Goal: Task Accomplishment & Management: Manage account settings

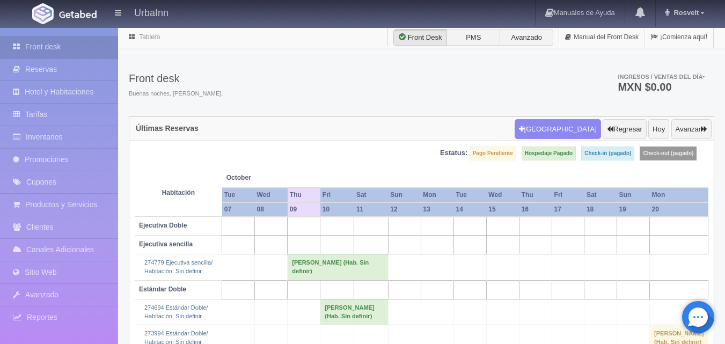
scroll to position [82, 0]
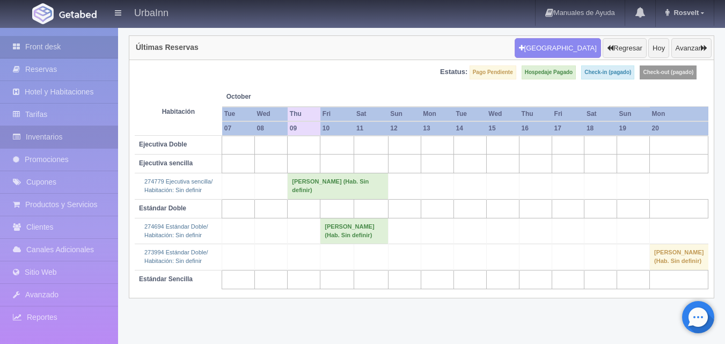
click at [64, 132] on link "Inventarios" at bounding box center [59, 137] width 118 height 22
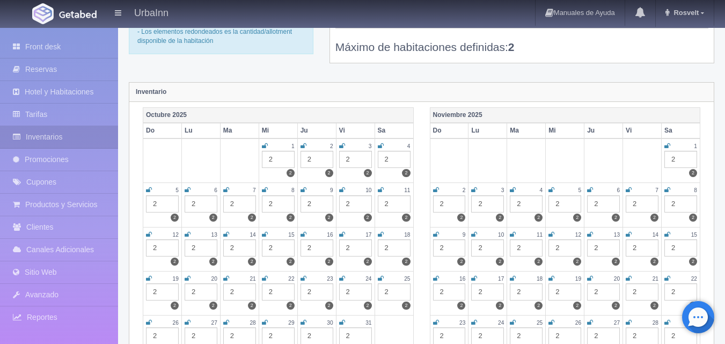
scroll to position [90, 0]
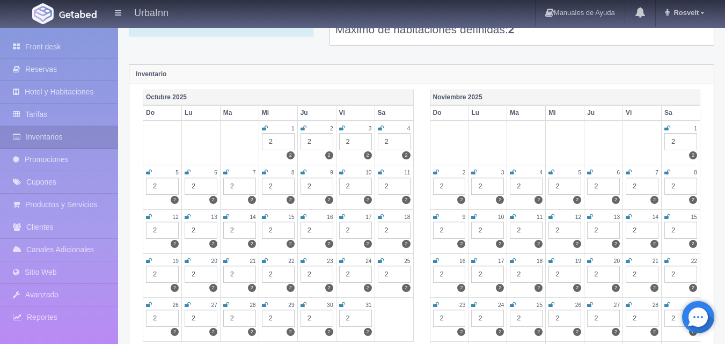
click at [259, 175] on td "8 2 2" at bounding box center [278, 187] width 39 height 44
click at [265, 174] on icon at bounding box center [265, 172] width 6 height 6
click at [276, 186] on div "2" at bounding box center [278, 186] width 33 height 17
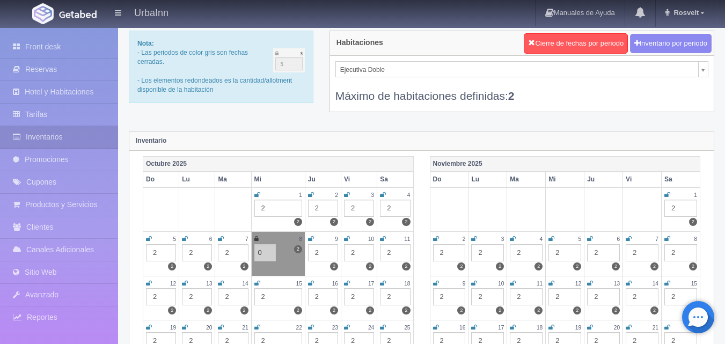
scroll to position [18, 0]
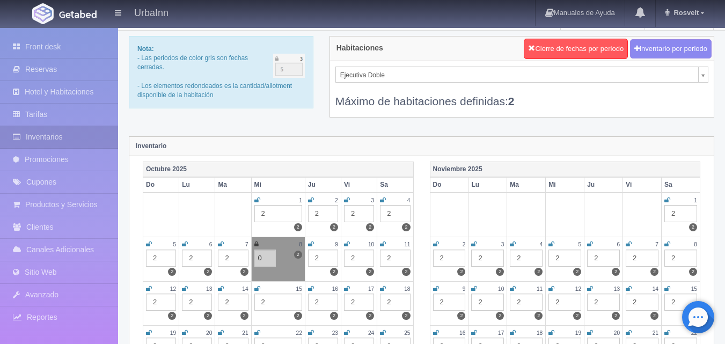
type input "0"
select select "1740"
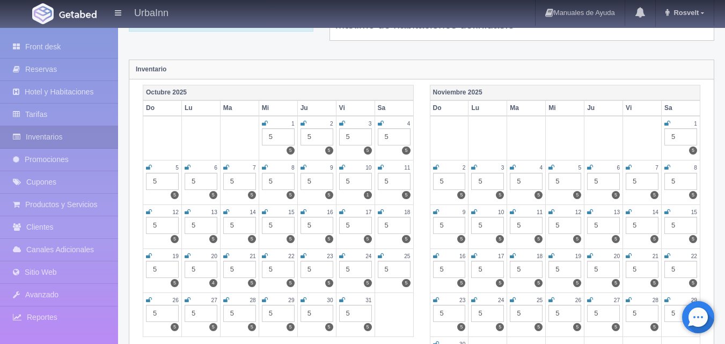
scroll to position [143, 0]
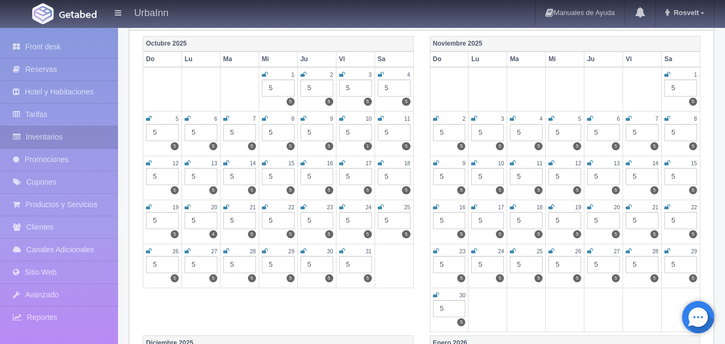
click at [265, 122] on link at bounding box center [265, 118] width 6 height 9
click at [266, 119] on icon at bounding box center [265, 118] width 6 height 6
click at [274, 132] on div "5" at bounding box center [278, 132] width 33 height 17
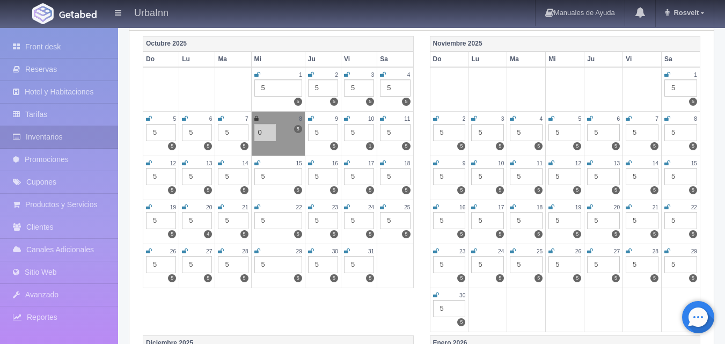
type input "0"
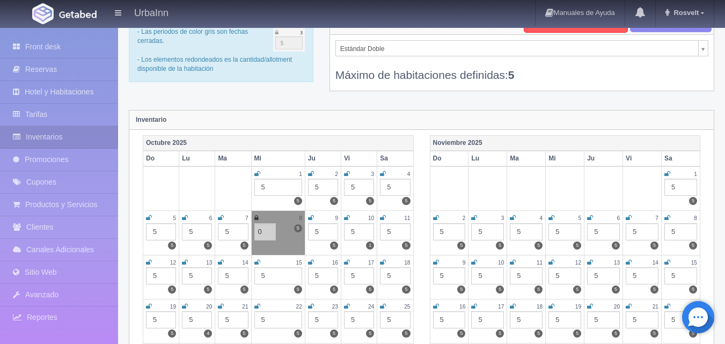
scroll to position [36, 0]
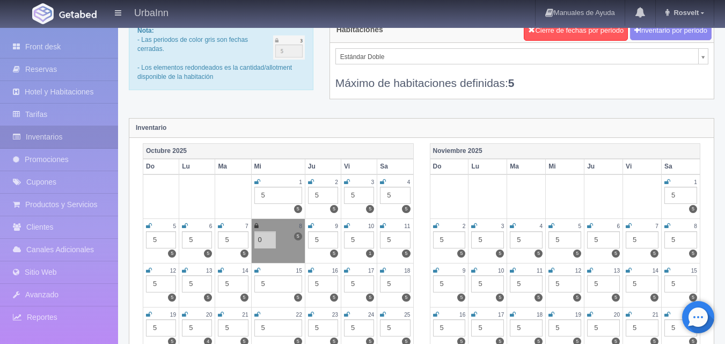
click at [702, 47] on div "Estándar Doble Ejecutiva Doble Ejecutiva sencilla Estándar Sencilla Estándar Do…" at bounding box center [522, 71] width 384 height 56
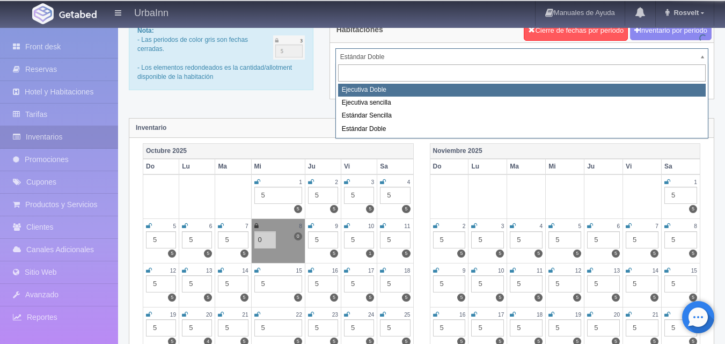
select select "1732"
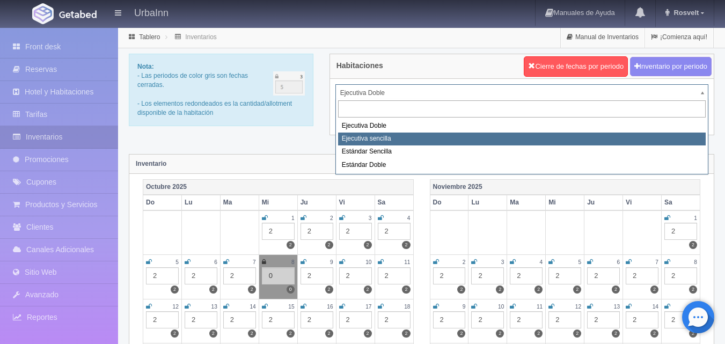
select select "1738"
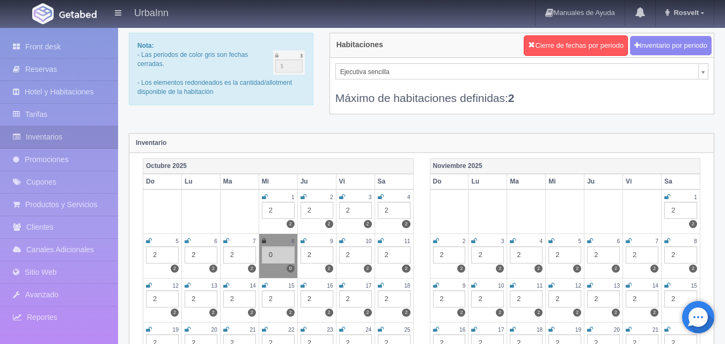
scroll to position [36, 0]
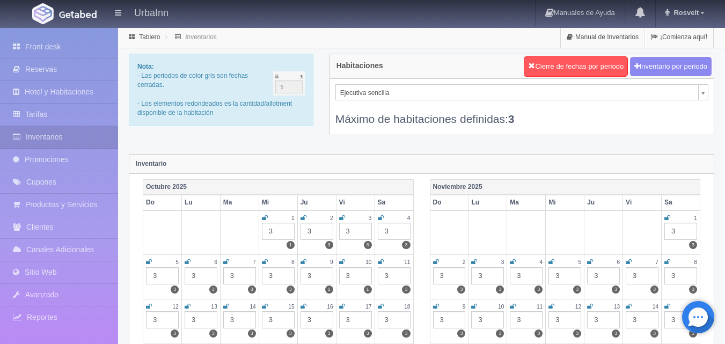
click at [263, 263] on icon at bounding box center [265, 262] width 6 height 6
click at [277, 268] on div "3" at bounding box center [278, 275] width 33 height 17
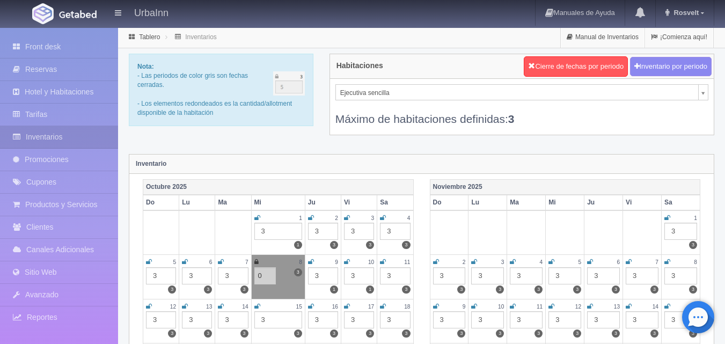
type input "0"
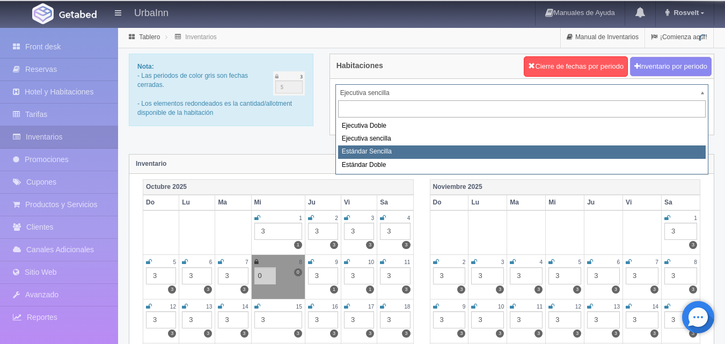
select select "1739"
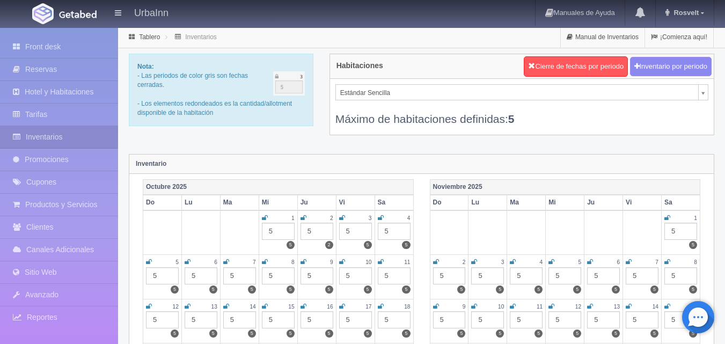
click at [264, 259] on icon at bounding box center [265, 262] width 6 height 6
click at [276, 270] on div "5" at bounding box center [278, 275] width 33 height 17
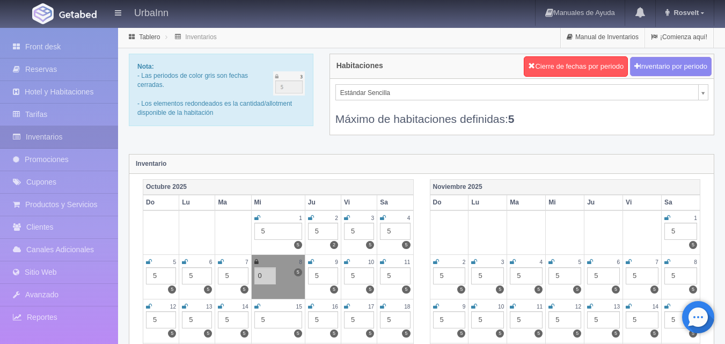
type input "0"
